Goal: Information Seeking & Learning: Understand process/instructions

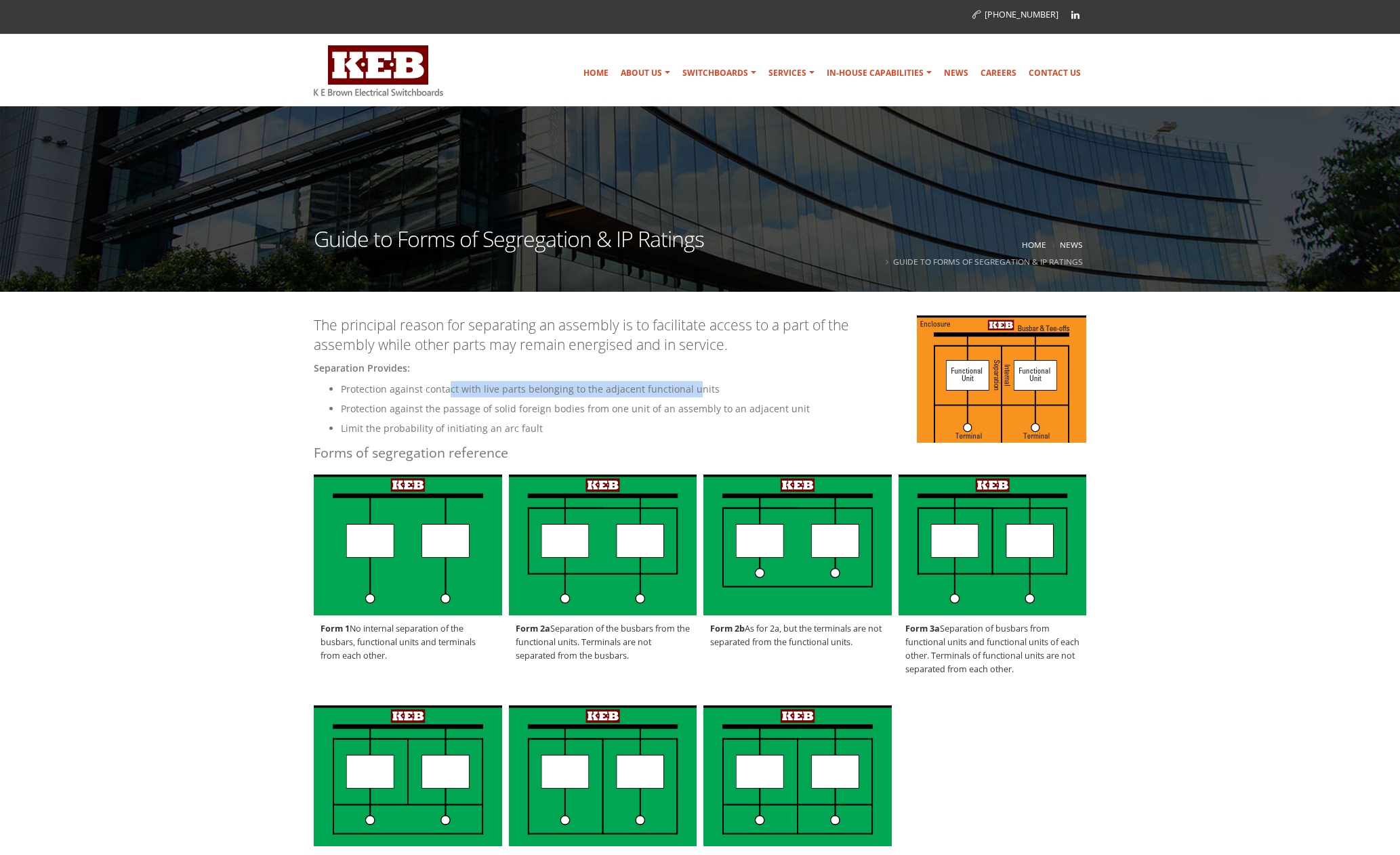
drag, startPoint x: 504, startPoint y: 392, endPoint x: 693, endPoint y: 388, distance: 189.0
click at [693, 388] on li "Protection against contact with live parts belonging to the adjacent functional…" at bounding box center [713, 390] width 745 height 16
drag, startPoint x: 634, startPoint y: 413, endPoint x: 700, endPoint y: 413, distance: 66.0
click at [700, 413] on li "Protection against the passage of solid foreign bodies from one unit of an asse…" at bounding box center [713, 409] width 745 height 16
drag, startPoint x: 365, startPoint y: 425, endPoint x: 479, endPoint y: 426, distance: 114.0
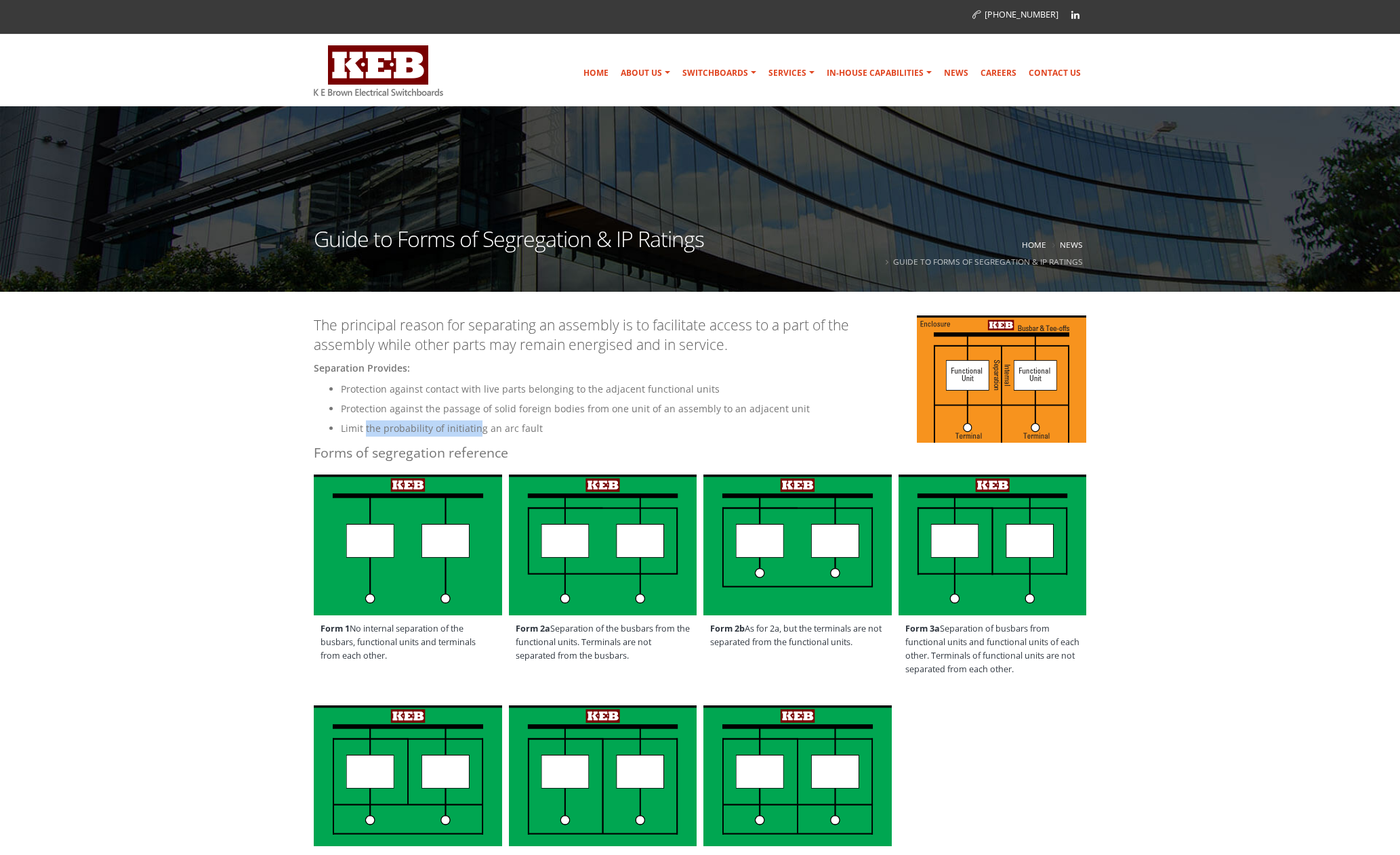
click at [479, 426] on li "Limit the probability of initiating an arc fault" at bounding box center [713, 428] width 745 height 16
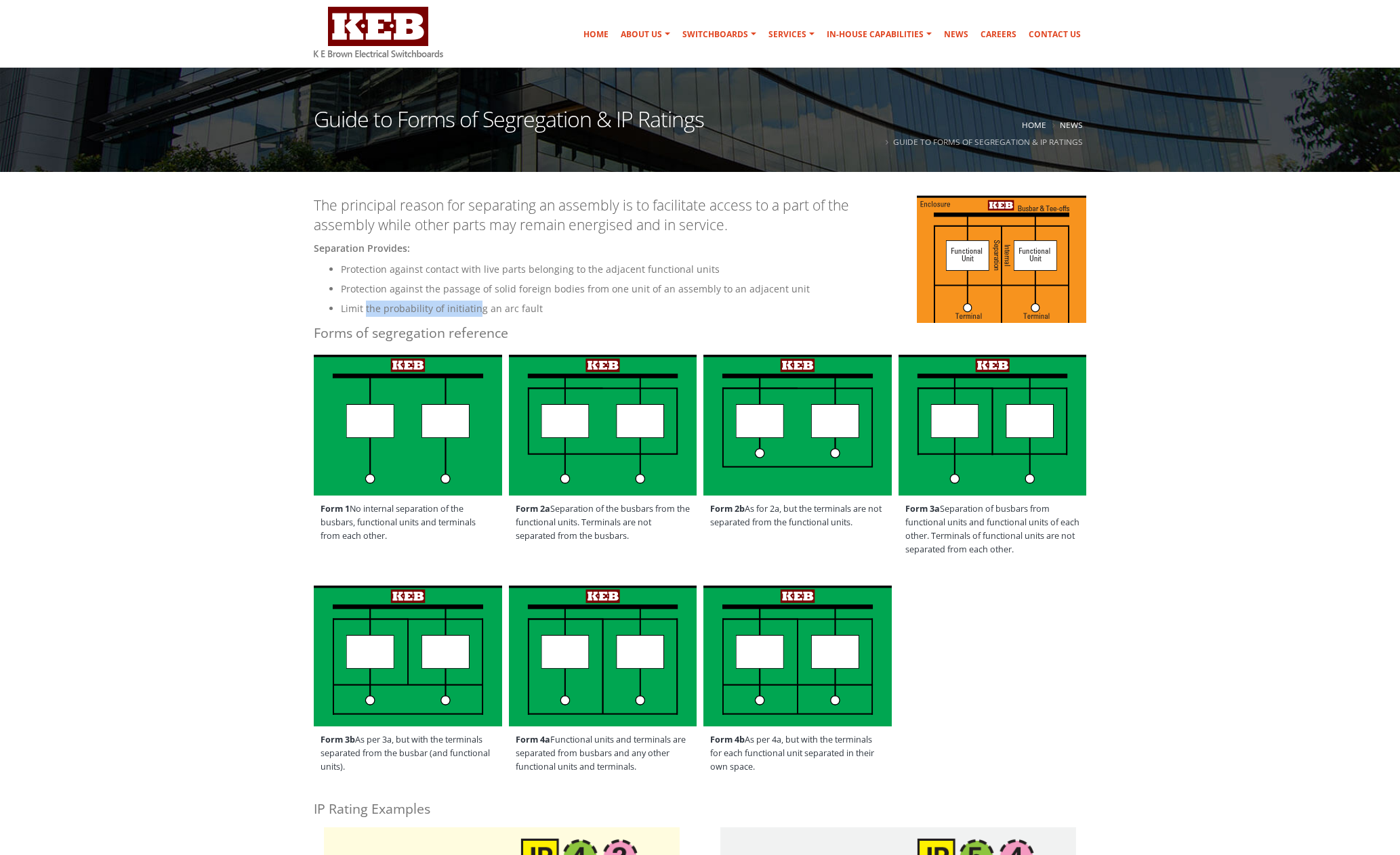
scroll to position [136, 0]
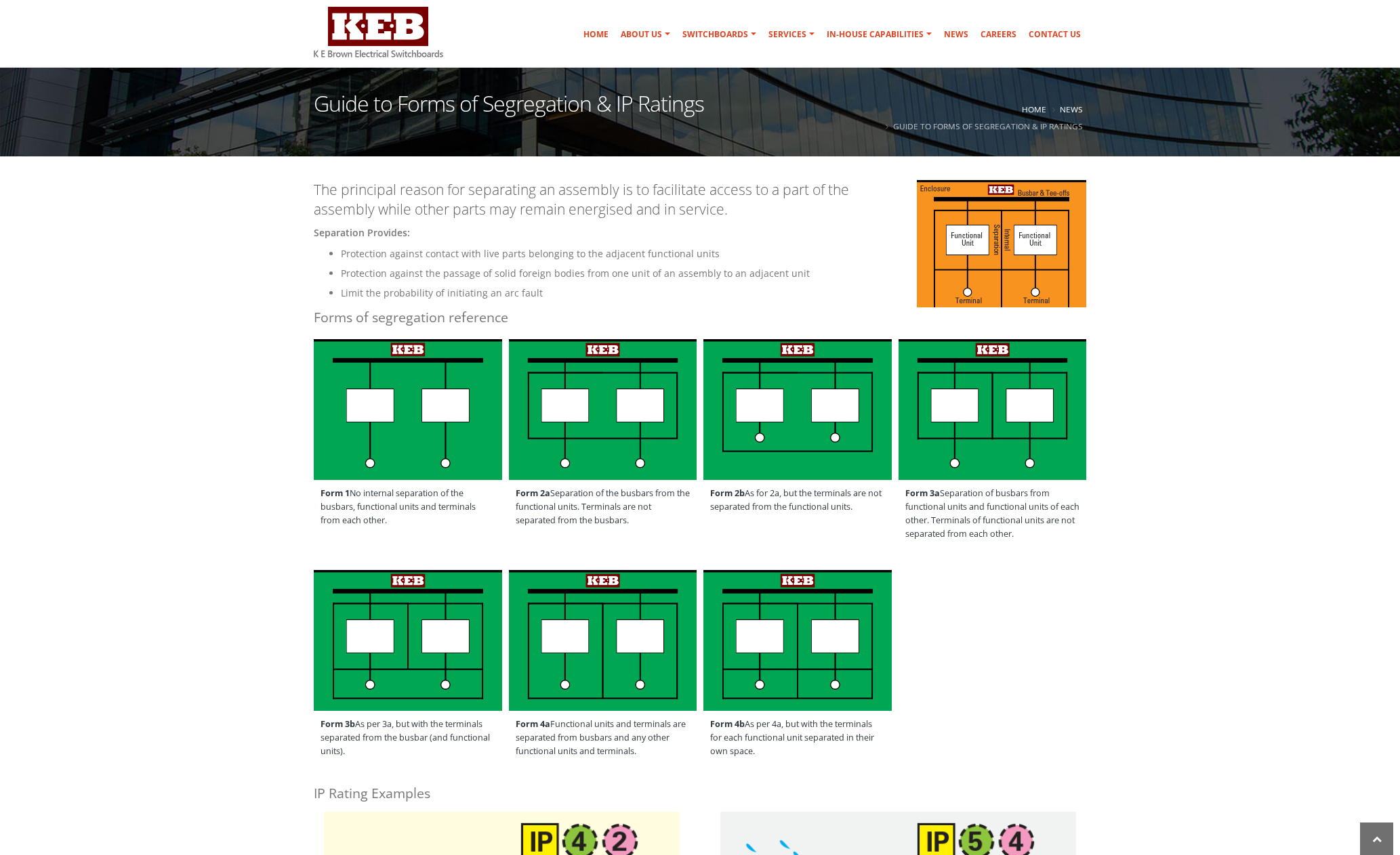
drag, startPoint x: 554, startPoint y: 500, endPoint x: 670, endPoint y: 507, distance: 116.2
click at [670, 507] on span "Form 2a Separation of the busbars from the functional units. Terminals are not …" at bounding box center [603, 507] width 188 height 54
click at [571, 514] on span "Form 2a Separation of the busbars from the functional units. Terminals are not …" at bounding box center [603, 507] width 188 height 54
click at [574, 522] on span "Form 2a Separation of the busbars from the functional units. Terminals are not …" at bounding box center [603, 507] width 188 height 54
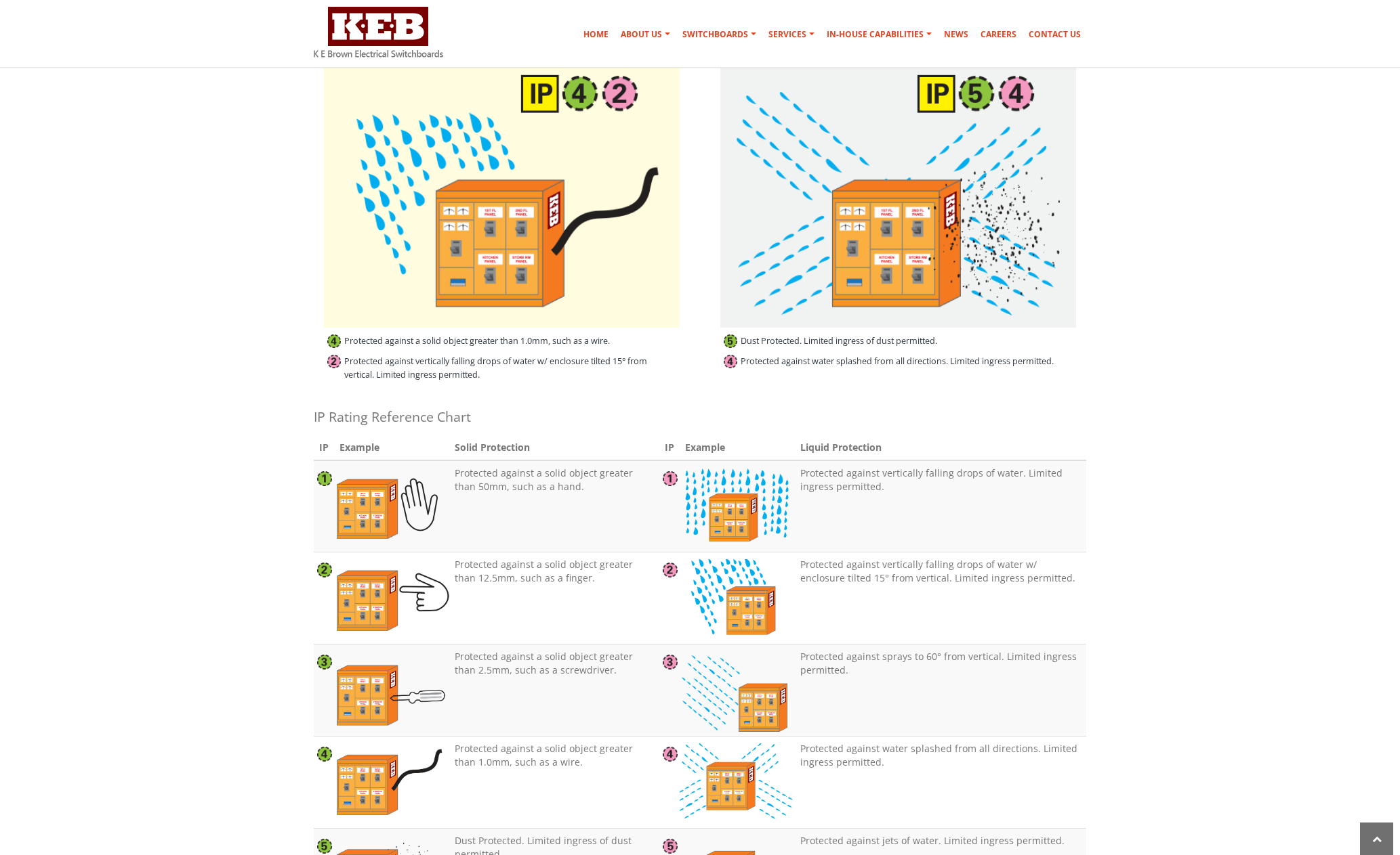
scroll to position [609, 0]
